Goal: Obtain resource: Obtain resource

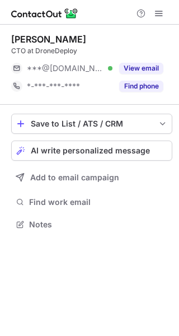
scroll to position [217, 179]
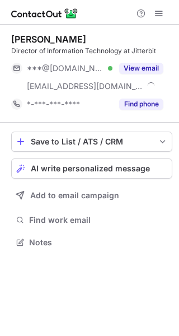
scroll to position [235, 179]
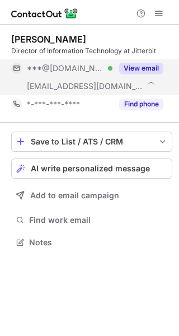
click at [144, 69] on button "View email" at bounding box center [141, 68] width 44 height 11
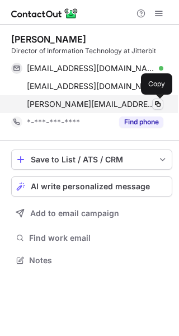
click at [159, 101] on span at bounding box center [157, 104] width 9 height 9
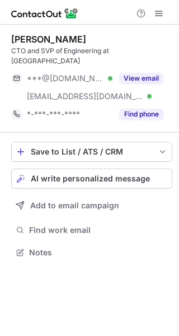
scroll to position [235, 179]
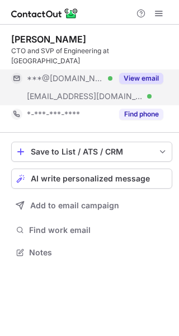
click at [141, 73] on button "View email" at bounding box center [141, 78] width 44 height 11
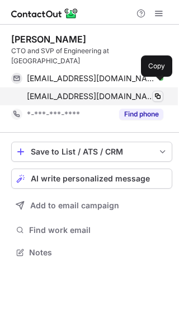
click at [157, 92] on span at bounding box center [157, 96] width 9 height 9
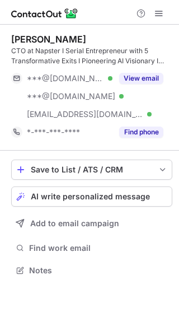
scroll to position [263, 179]
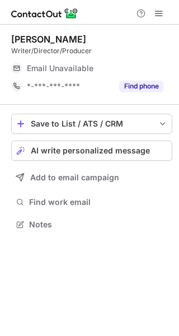
scroll to position [217, 179]
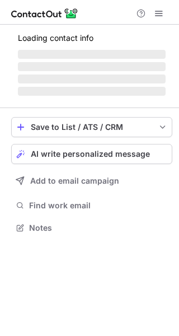
scroll to position [227, 179]
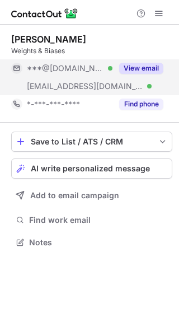
click at [144, 69] on button "View email" at bounding box center [141, 68] width 44 height 11
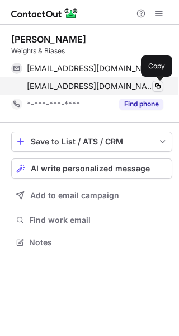
click at [158, 86] on span at bounding box center [157, 86] width 9 height 9
